Goal: Task Accomplishment & Management: Manage account settings

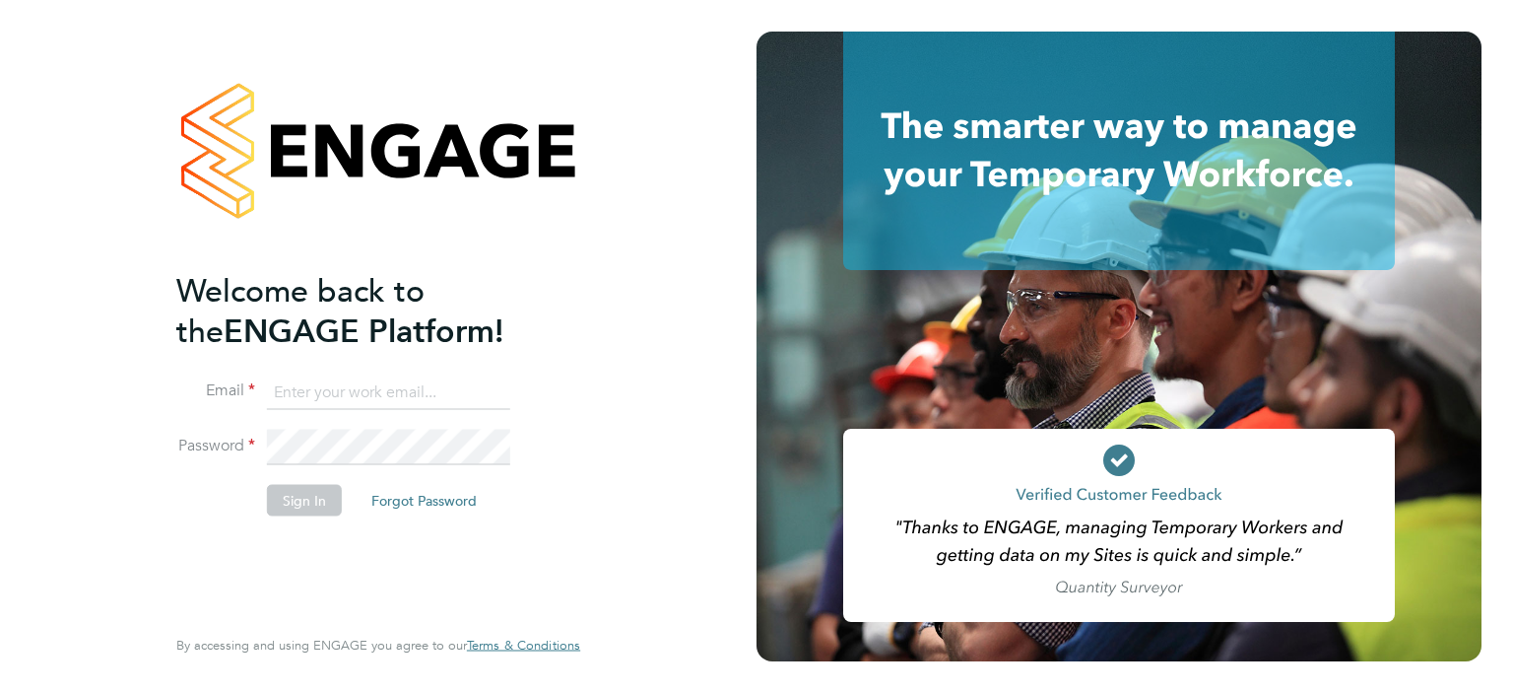
click at [416, 393] on input at bounding box center [388, 391] width 243 height 35
type input "[EMAIL_ADDRESS][DOMAIN_NAME]"
click at [286, 500] on button "Sign In" at bounding box center [304, 500] width 75 height 32
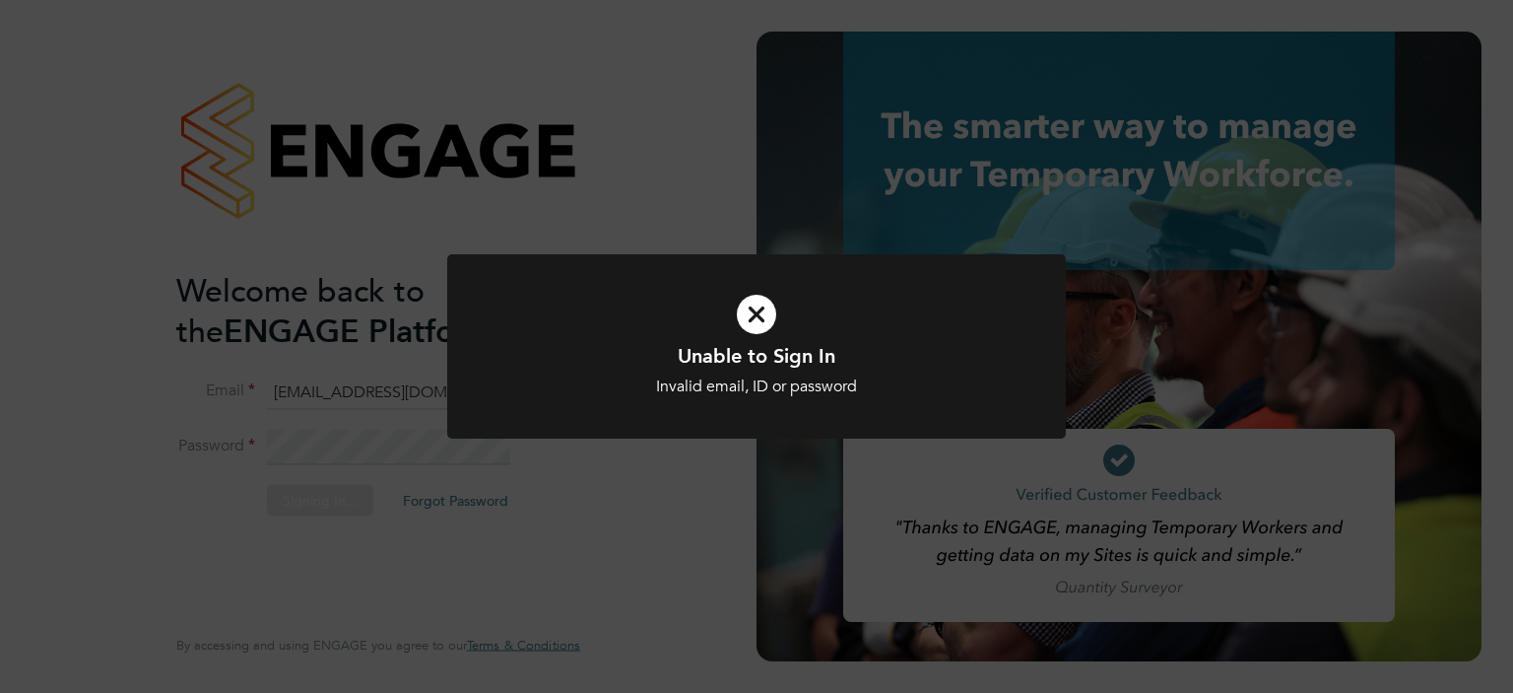
click at [286, 500] on div "Unable to Sign In Invalid email, ID or password Cancel Okay" at bounding box center [756, 346] width 1513 height 693
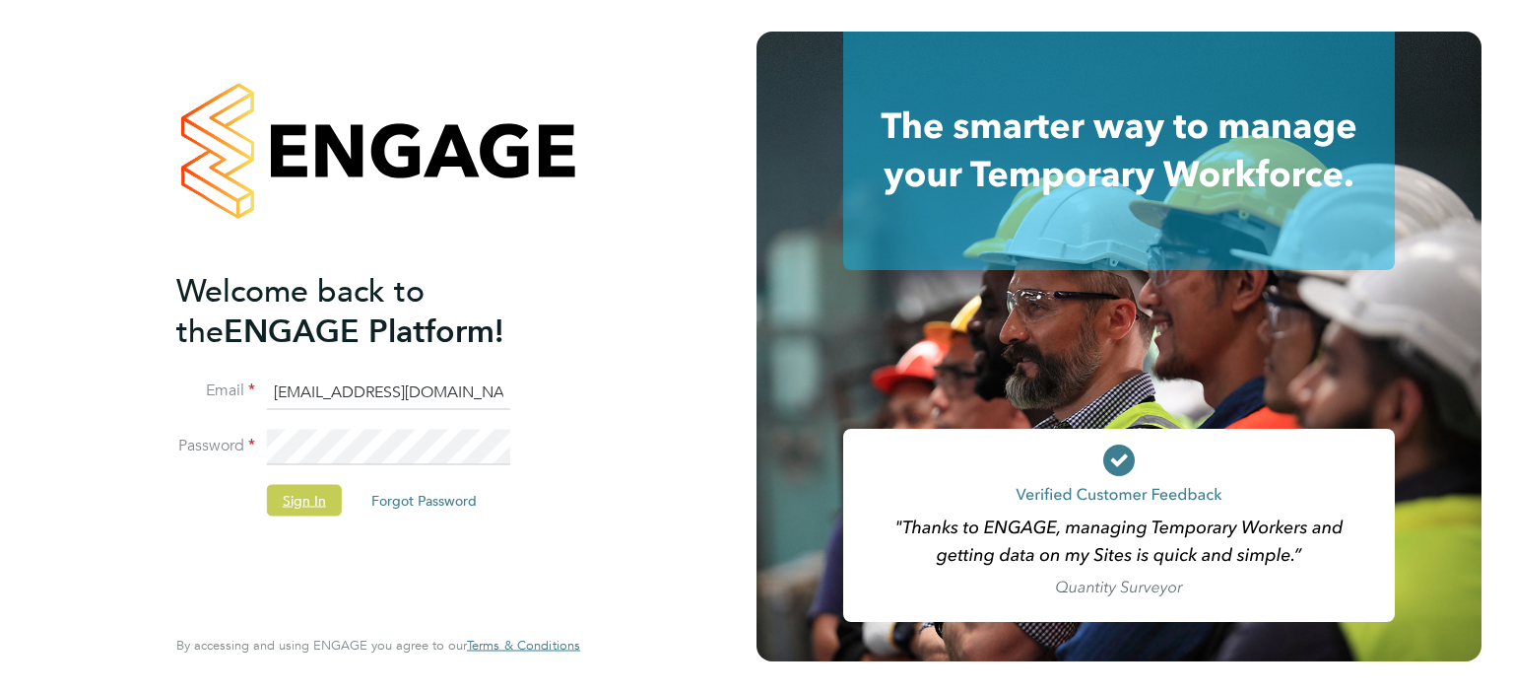
click at [322, 506] on button "Sign In" at bounding box center [304, 500] width 75 height 32
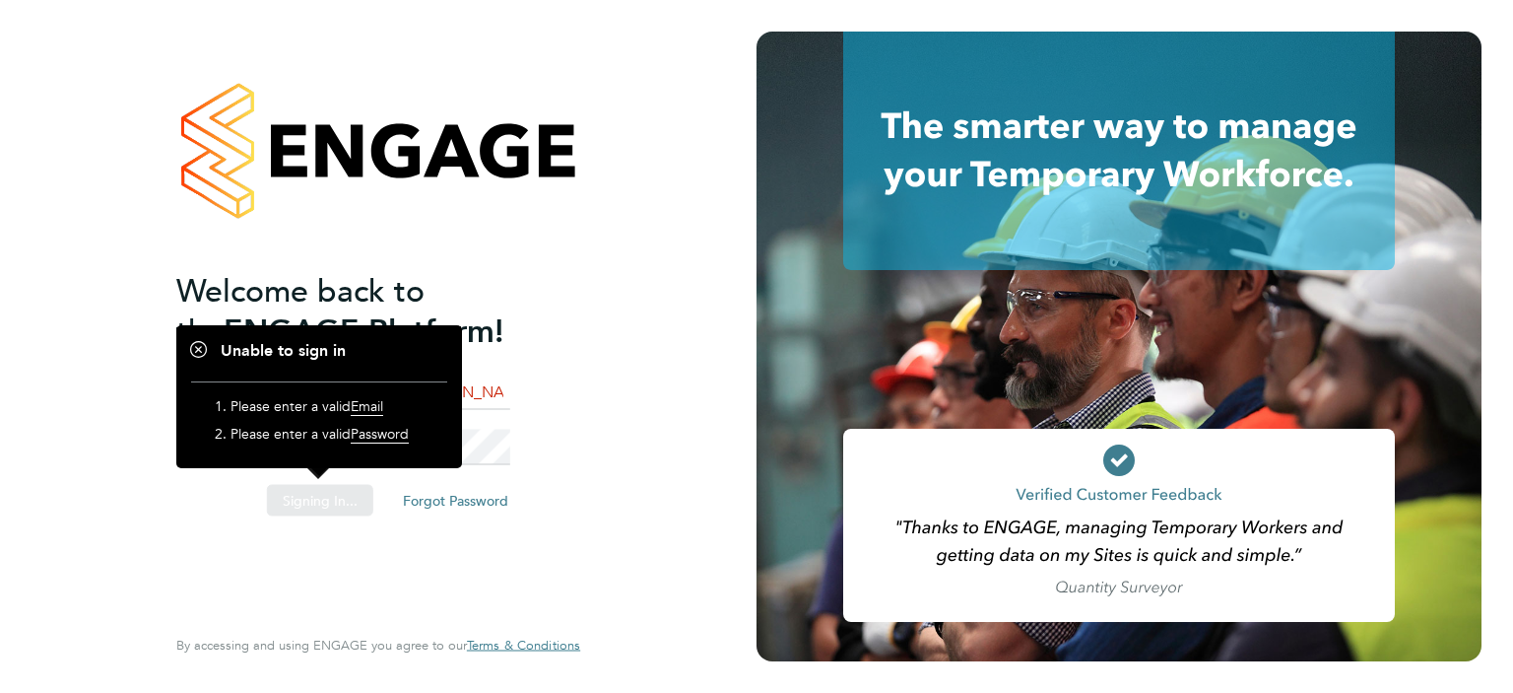
click at [322, 506] on div "Sorry, we are having problems connecting to our services." at bounding box center [378, 346] width 757 height 693
click at [425, 535] on div "Welcome back to the ENGAGE Platform! Email gemma.wood@torus.co.uk Password Sign…" at bounding box center [368, 445] width 384 height 350
click at [437, 496] on button "Forgot Password" at bounding box center [424, 500] width 137 height 32
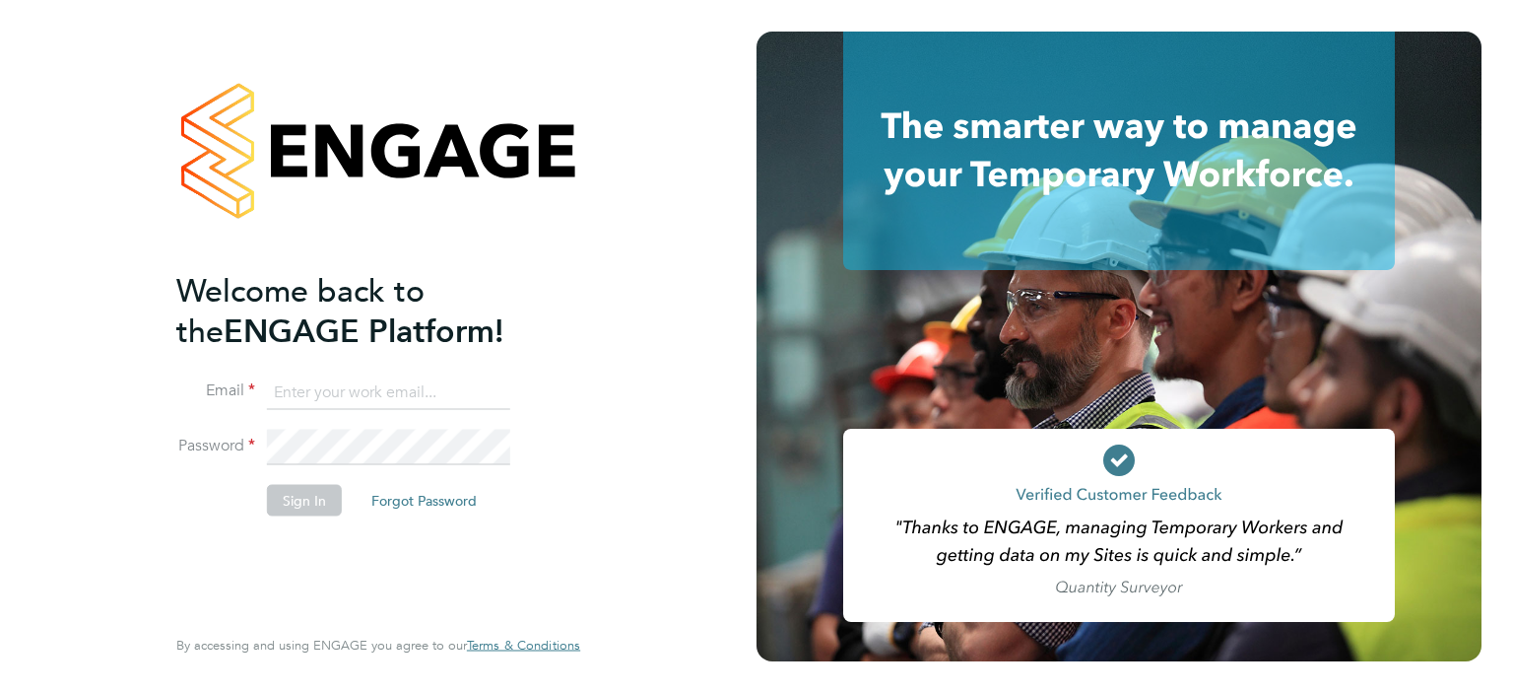
click at [396, 393] on input at bounding box center [388, 391] width 243 height 35
type input "[EMAIL_ADDRESS][DOMAIN_NAME]"
click at [323, 500] on button "Sign In" at bounding box center [304, 500] width 75 height 32
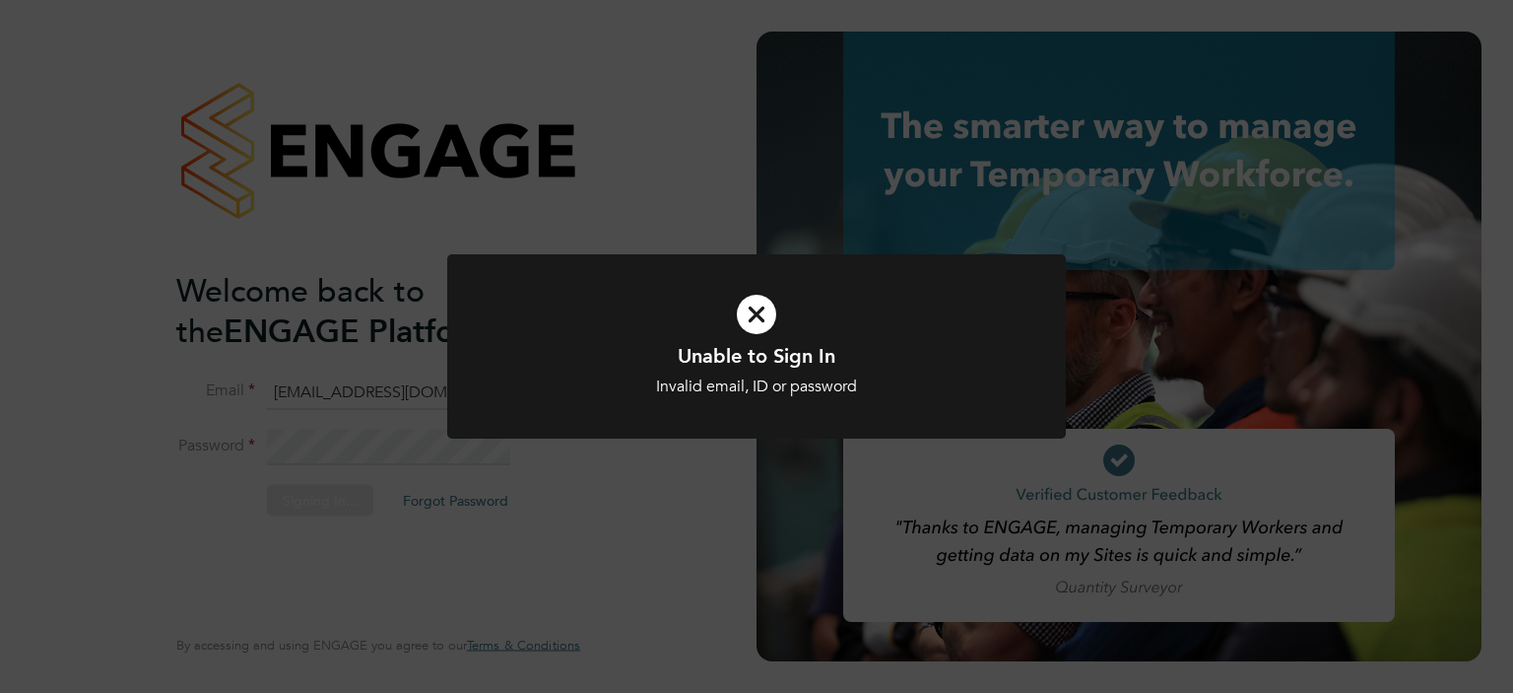
click at [323, 500] on div "Unable to Sign In Invalid email, ID or password Cancel Okay" at bounding box center [756, 346] width 1513 height 693
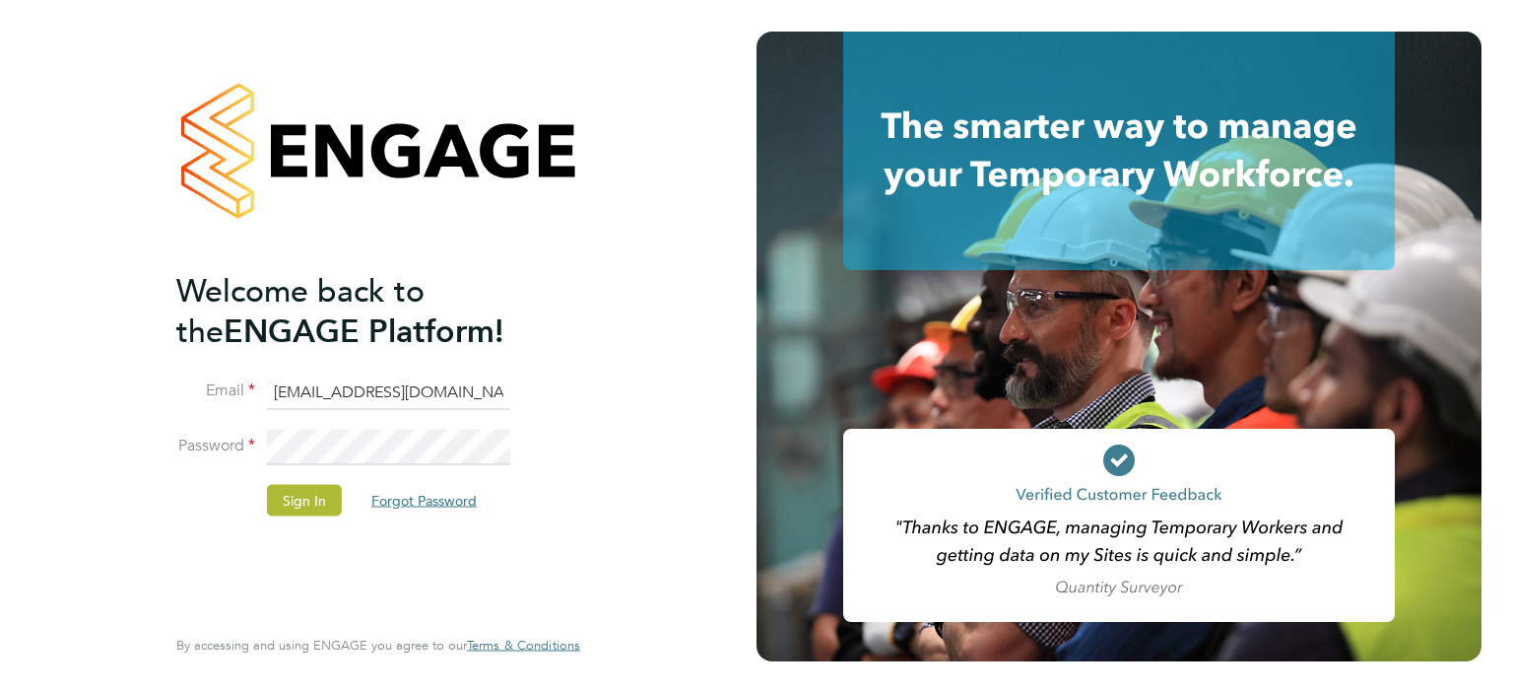
click at [419, 497] on button "Forgot Password" at bounding box center [424, 500] width 137 height 32
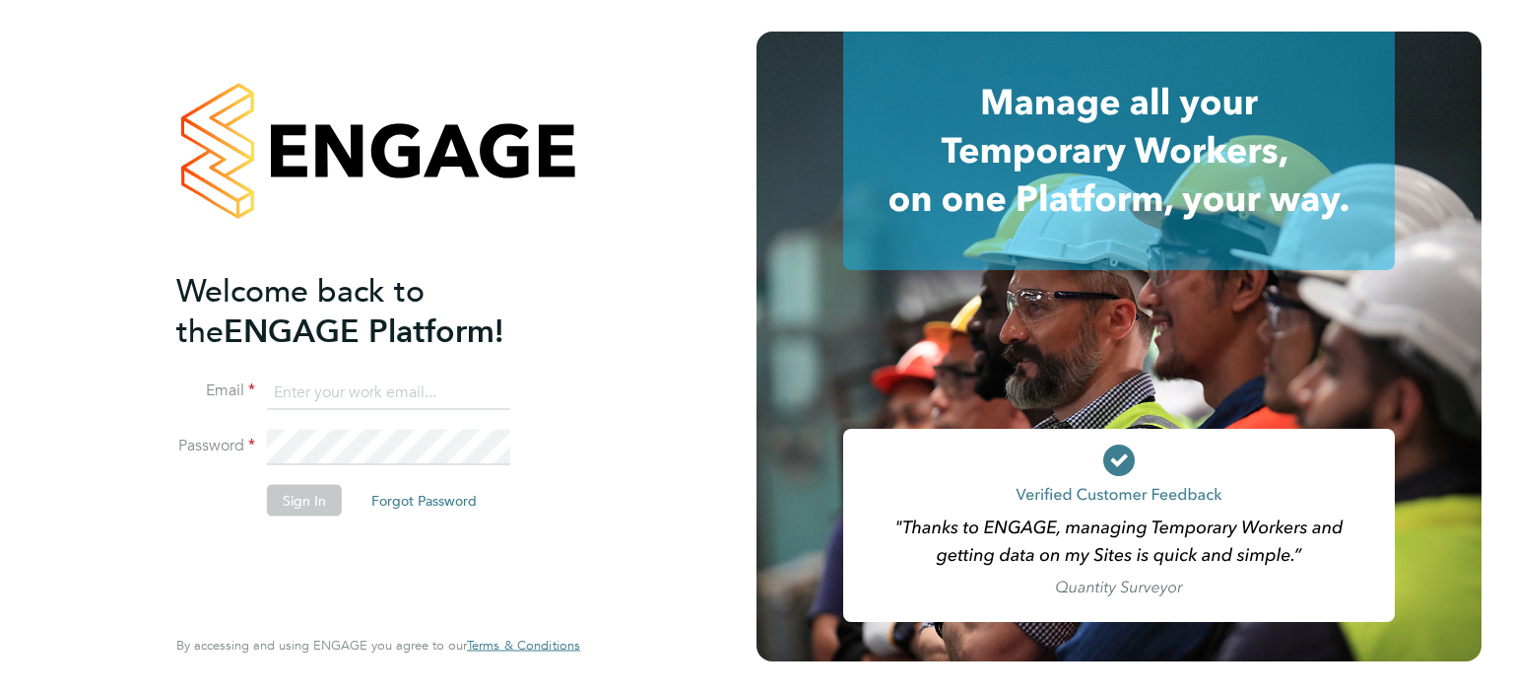
click at [328, 374] on input at bounding box center [388, 391] width 243 height 35
type input "[EMAIL_ADDRESS][DOMAIN_NAME]"
click at [307, 468] on li "Password" at bounding box center [368, 457] width 384 height 55
click at [311, 495] on button "Sign In" at bounding box center [304, 500] width 75 height 32
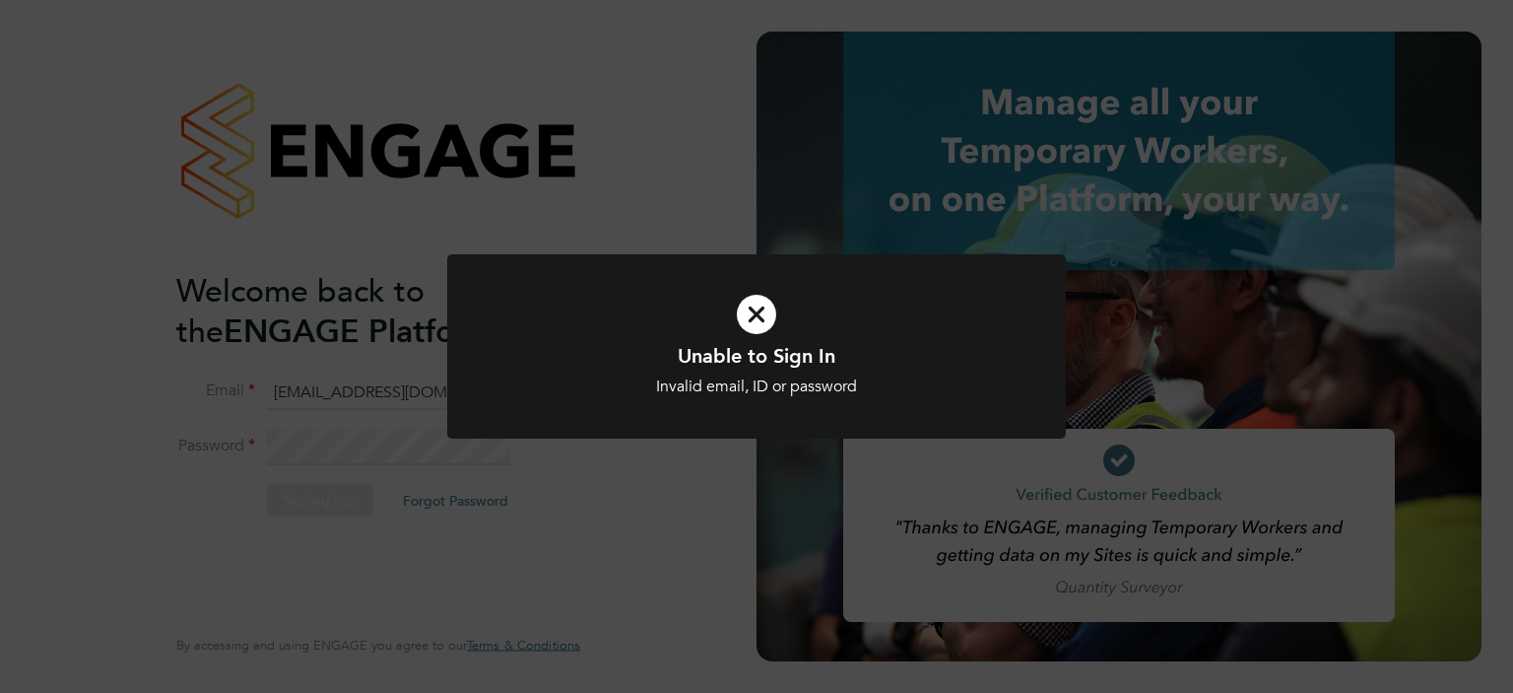
click at [311, 495] on div "Unable to Sign In Invalid email, ID or password Cancel Okay" at bounding box center [756, 346] width 1513 height 693
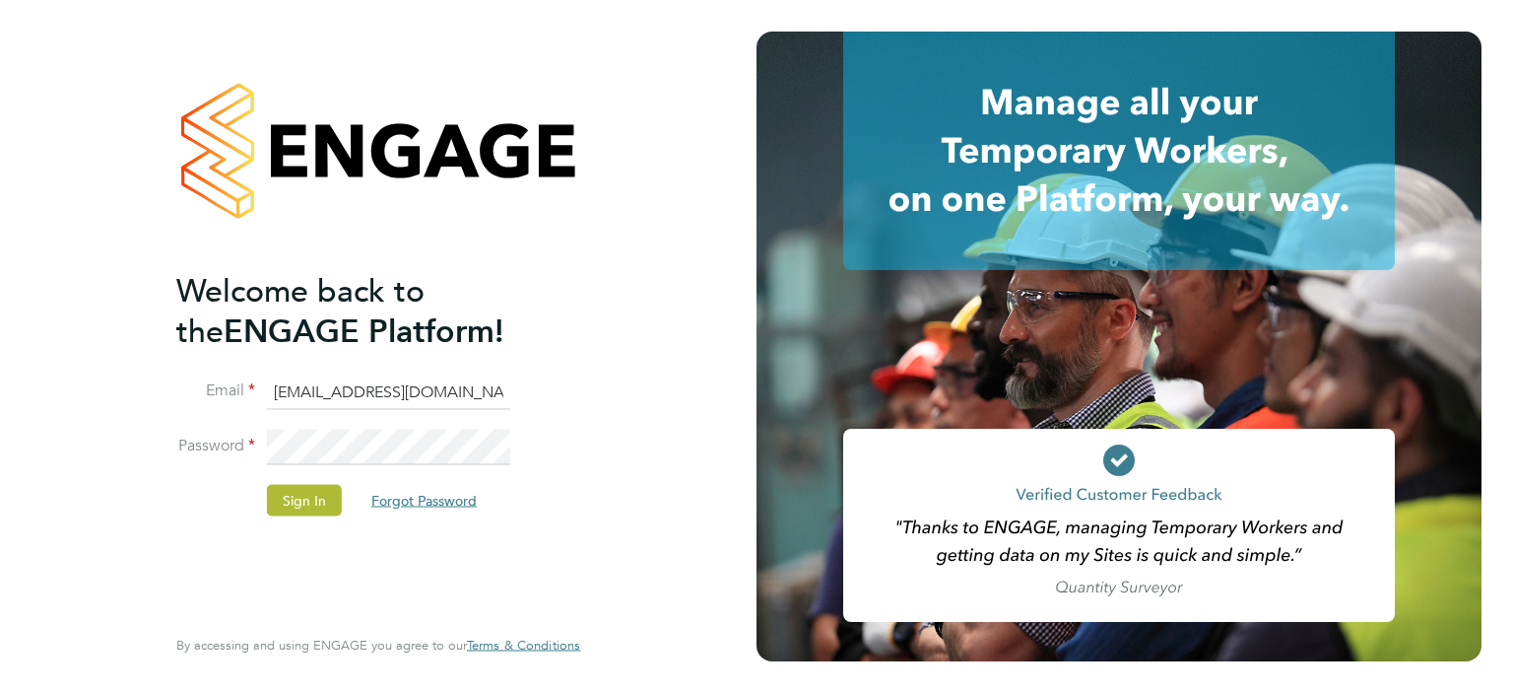
click at [428, 500] on button "Forgot Password" at bounding box center [424, 500] width 137 height 32
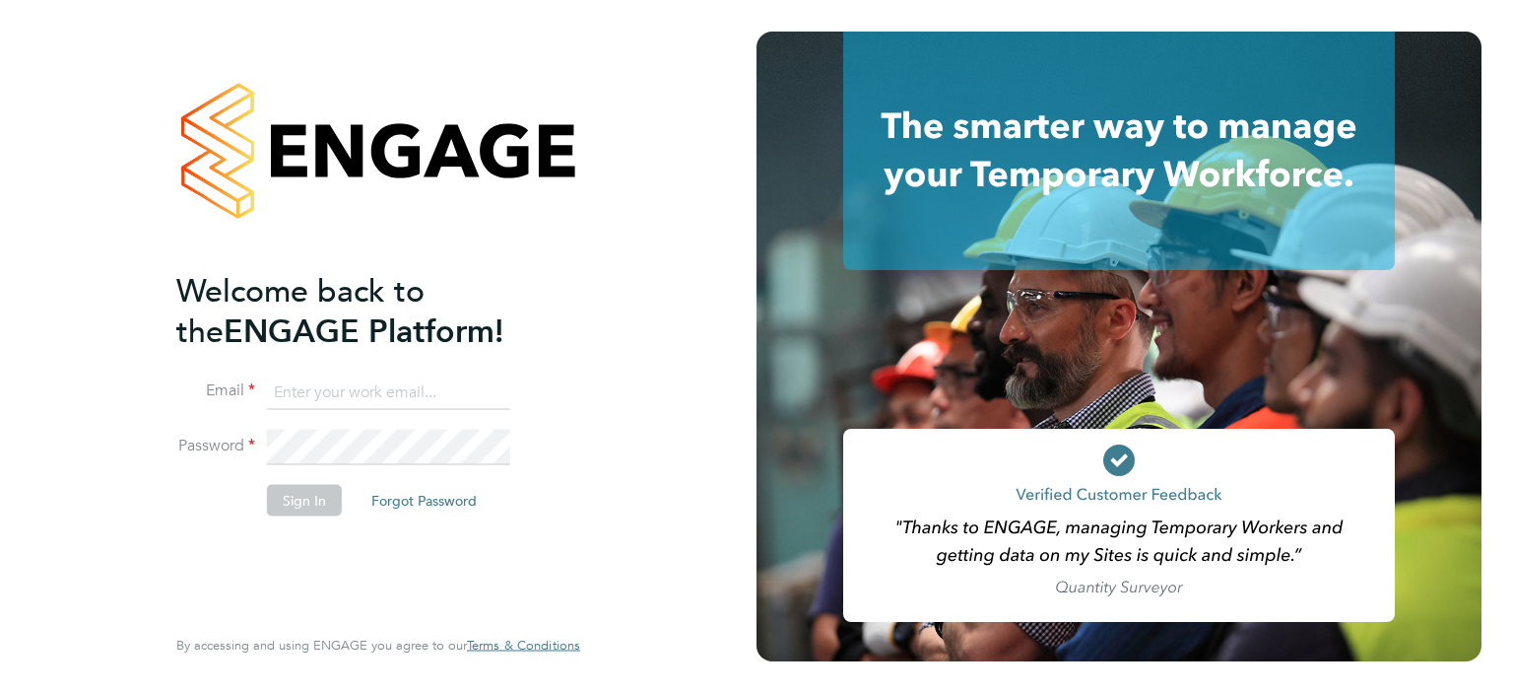
click at [406, 386] on input at bounding box center [388, 391] width 243 height 35
type input "[EMAIL_ADDRESS][DOMAIN_NAME]"
click at [311, 507] on button "Sign In" at bounding box center [304, 500] width 75 height 32
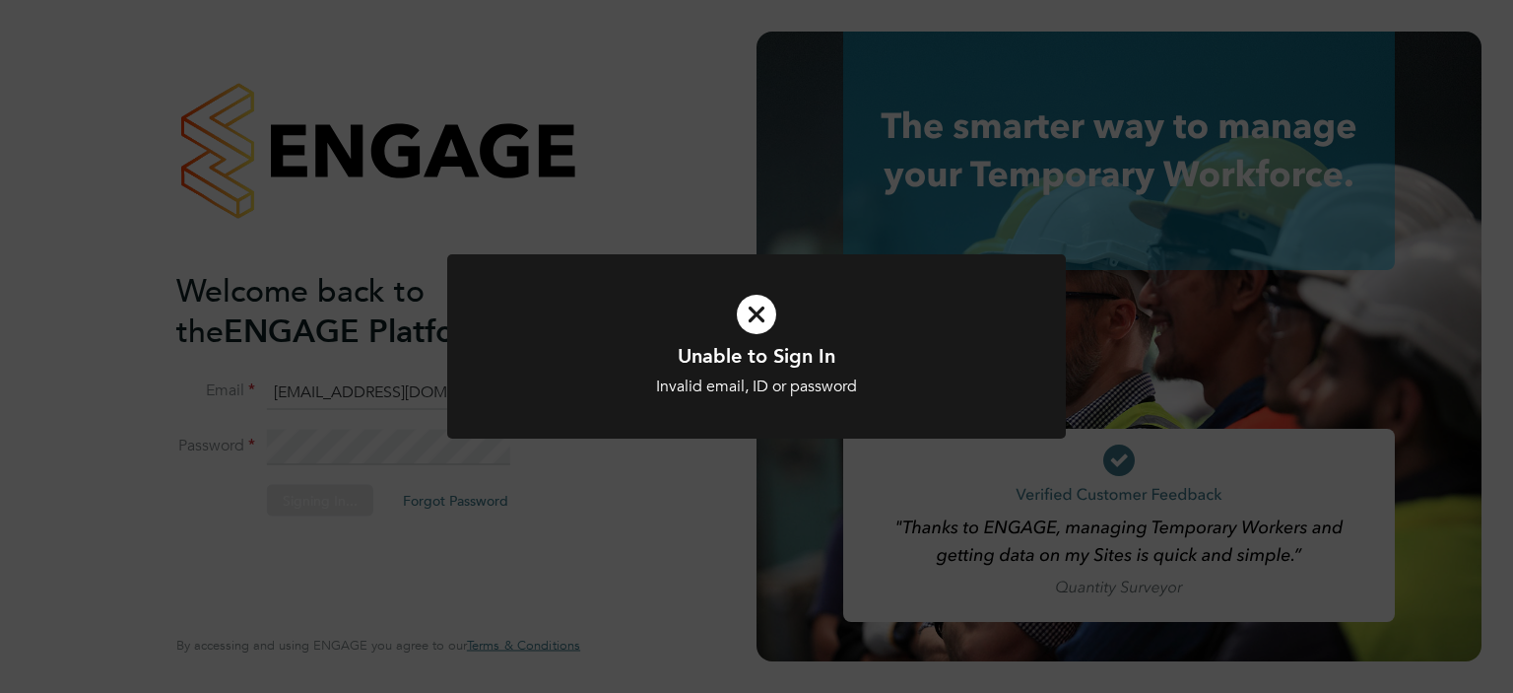
click at [311, 507] on div "Unable to Sign In Invalid email, ID or password Cancel Okay" at bounding box center [756, 346] width 1513 height 693
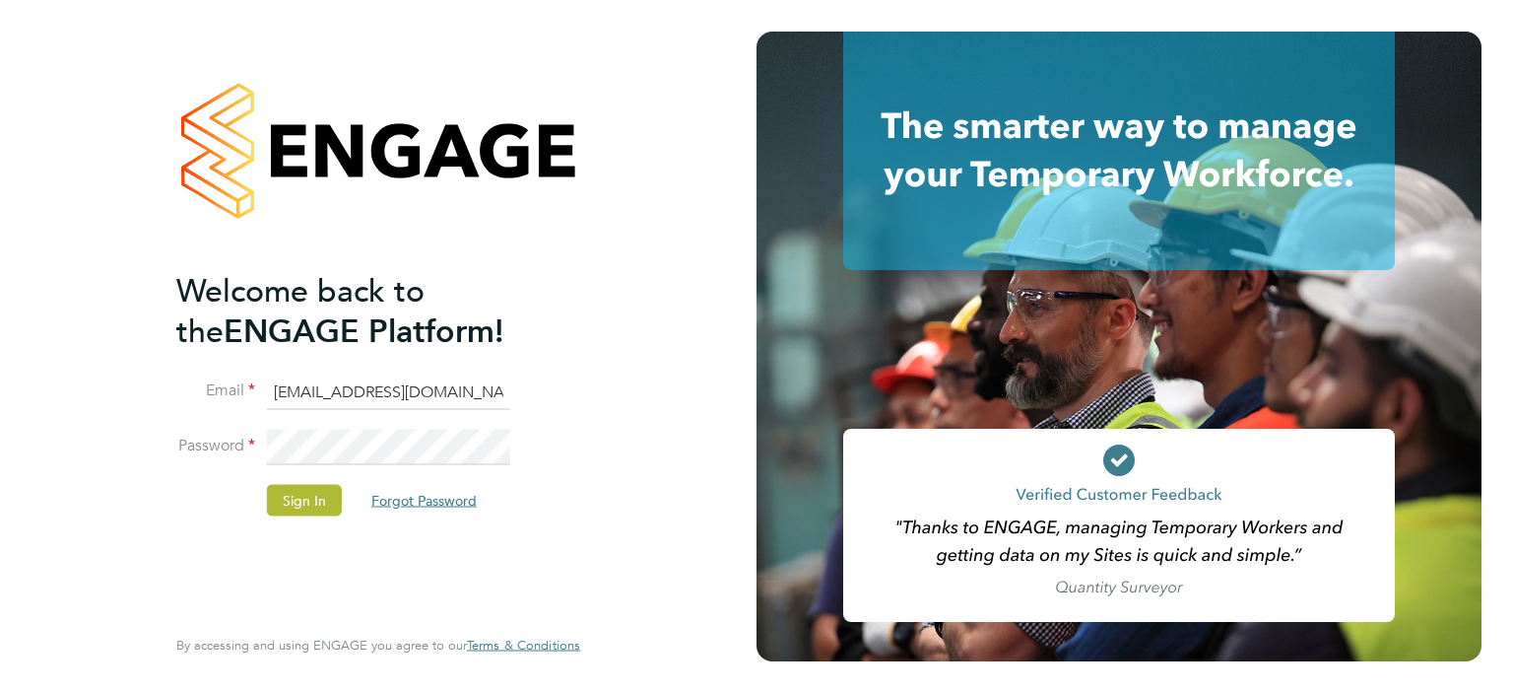
click at [434, 493] on button "Forgot Password" at bounding box center [424, 500] width 137 height 32
